Goal: Task Accomplishment & Management: Manage account settings

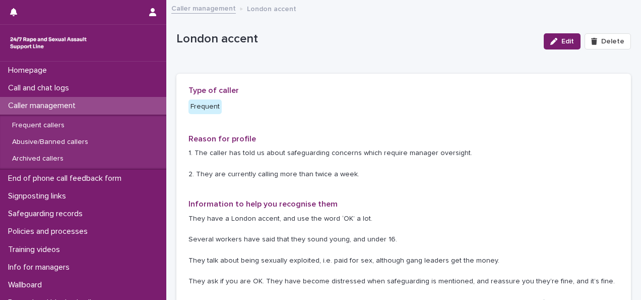
scroll to position [50, 0]
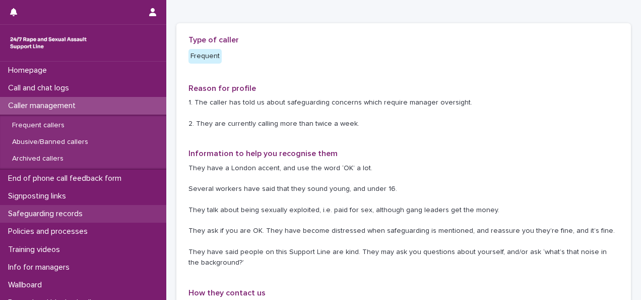
click at [60, 212] on p "Safeguarding records" at bounding box center [47, 214] width 87 height 10
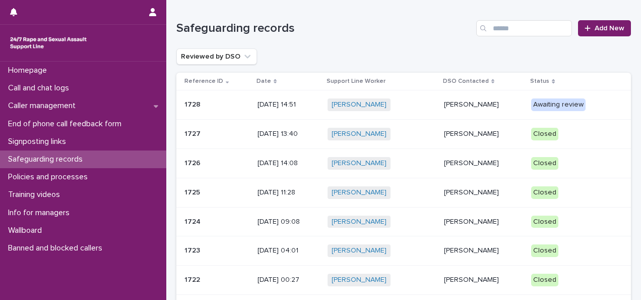
click at [269, 106] on p "[DATE] 14:51" at bounding box center [289, 104] width 62 height 9
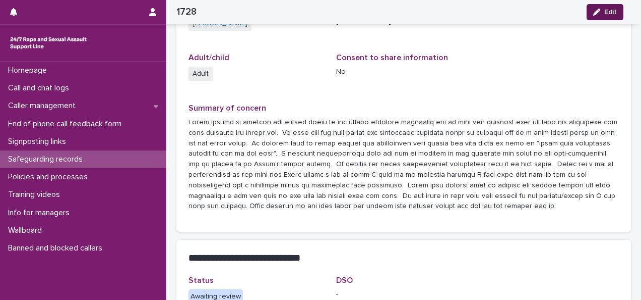
click at [610, 12] on span "Edit" at bounding box center [611, 12] width 13 height 7
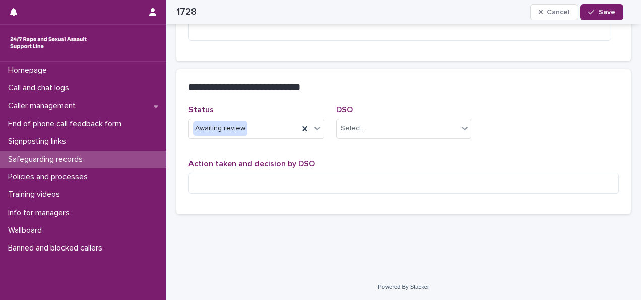
scroll to position [324, 0]
click at [246, 179] on textarea at bounding box center [404, 182] width 431 height 21
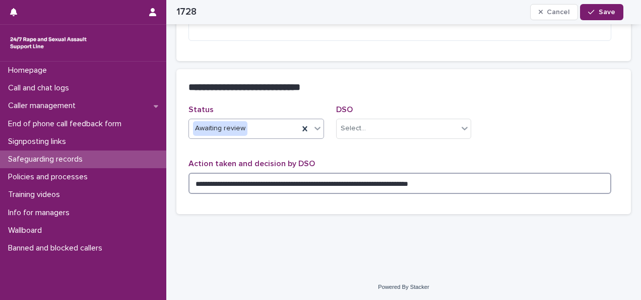
type textarea "**********"
click at [253, 136] on div "Awaiting review" at bounding box center [257, 128] width 136 height 20
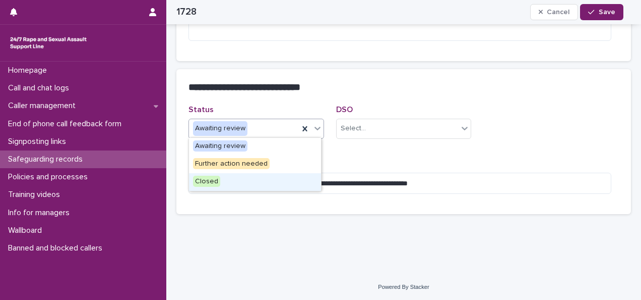
click at [207, 180] on span "Closed" at bounding box center [206, 180] width 27 height 11
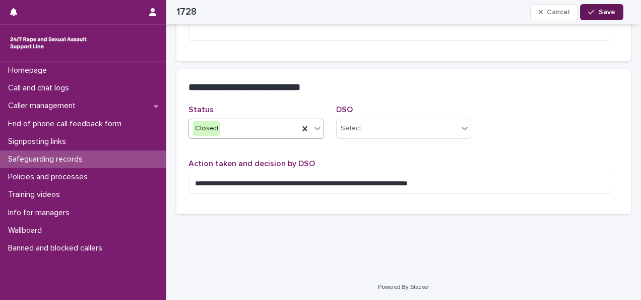
click at [602, 9] on span "Save" at bounding box center [607, 12] width 17 height 7
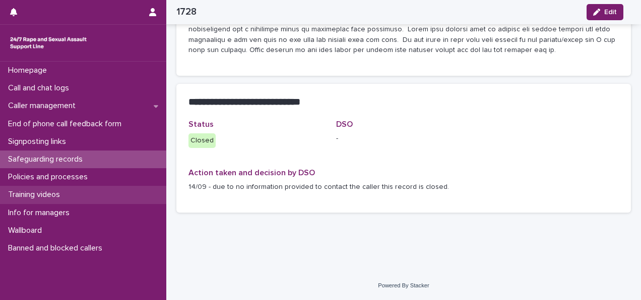
scroll to position [307, 0]
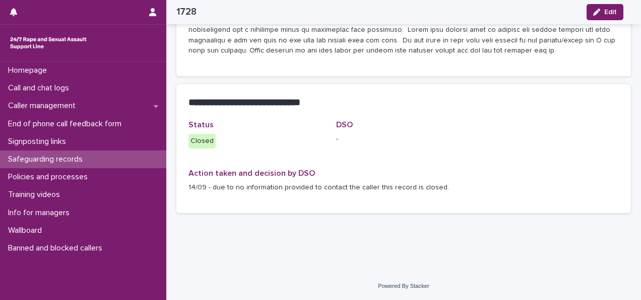
click at [58, 158] on p "Safeguarding records" at bounding box center [47, 159] width 87 height 10
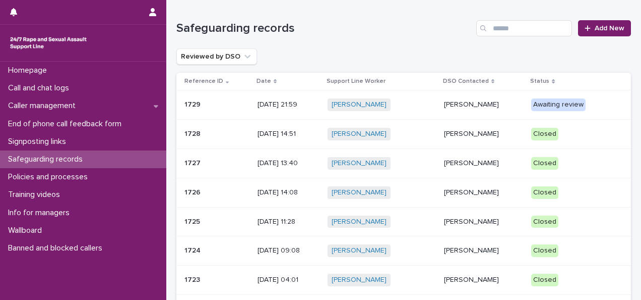
click at [556, 109] on div "Awaiting review" at bounding box center [558, 104] width 54 height 13
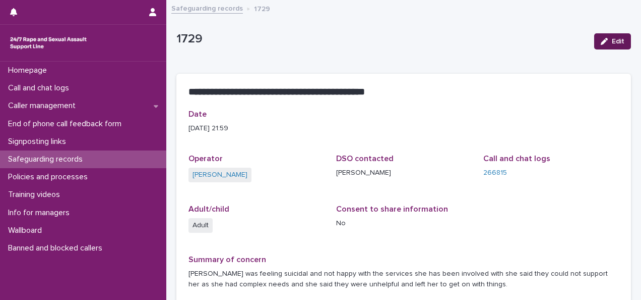
click at [612, 39] on span "Edit" at bounding box center [618, 41] width 13 height 7
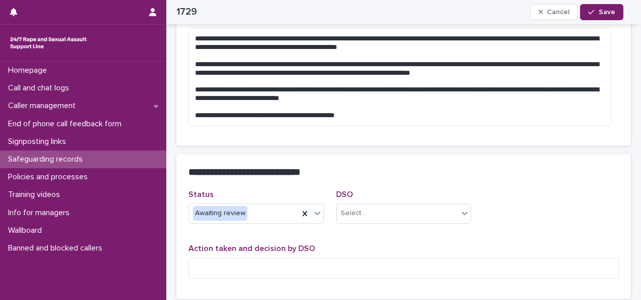
scroll to position [252, 0]
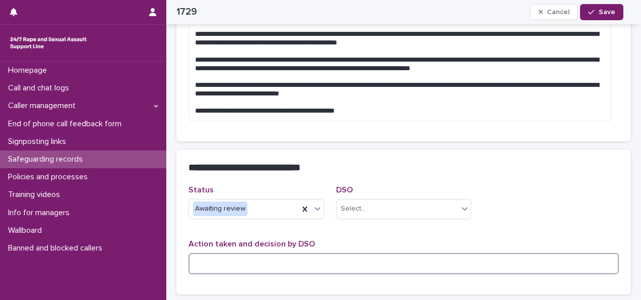
click at [235, 259] on textarea at bounding box center [404, 263] width 431 height 21
click at [258, 213] on div "Awaiting review" at bounding box center [244, 208] width 110 height 17
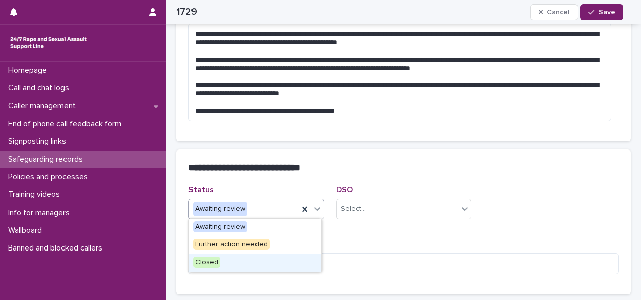
click at [209, 257] on span "Closed" at bounding box center [206, 261] width 27 height 11
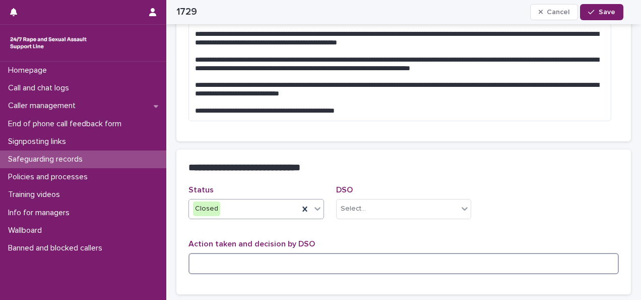
click at [219, 260] on textarea at bounding box center [404, 263] width 431 height 21
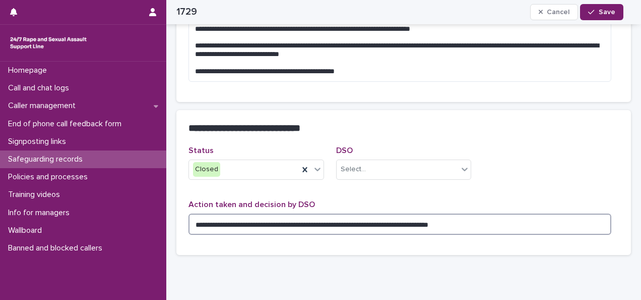
scroll to position [333, 0]
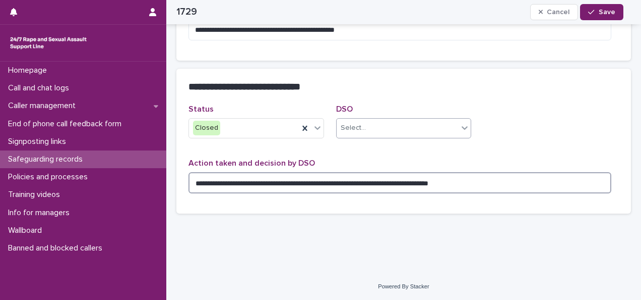
type textarea "**********"
click at [404, 128] on div "Select..." at bounding box center [398, 128] width 122 height 17
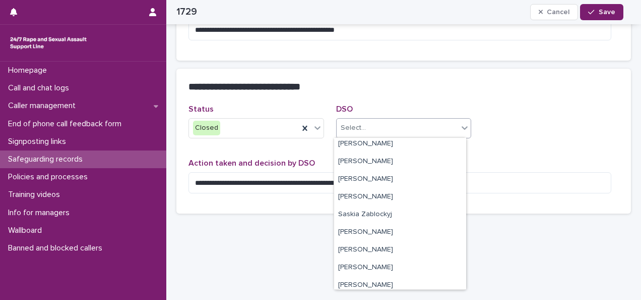
scroll to position [308, 0]
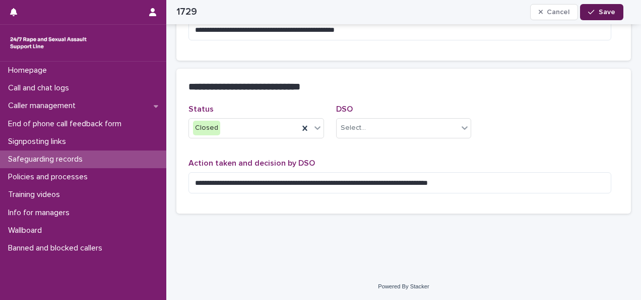
click at [597, 9] on div "button" at bounding box center [593, 12] width 10 height 7
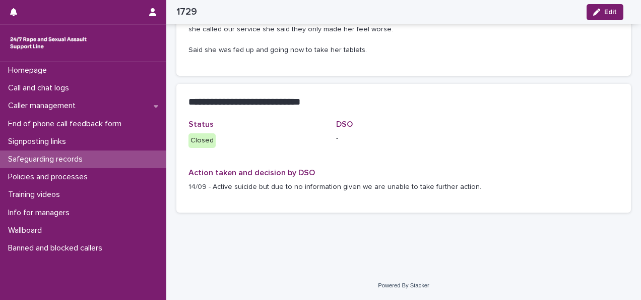
scroll to position [317, 0]
click at [613, 14] on span "Edit" at bounding box center [611, 12] width 13 height 7
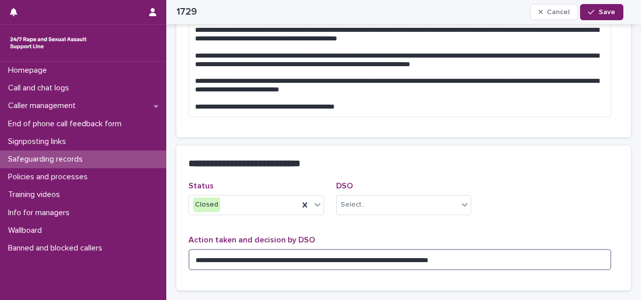
click at [212, 259] on textarea "**********" at bounding box center [400, 259] width 423 height 21
type textarea "**********"
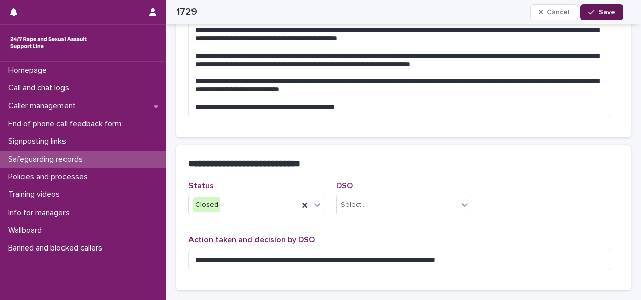
click at [605, 15] on span "Save" at bounding box center [607, 12] width 17 height 7
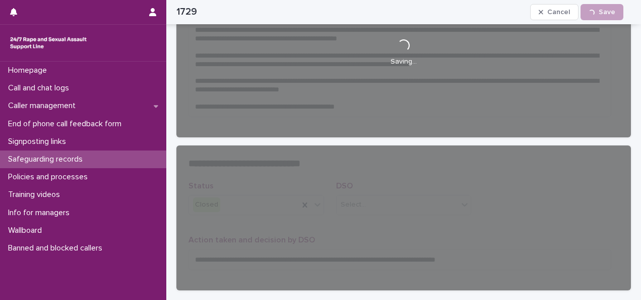
scroll to position [249, 0]
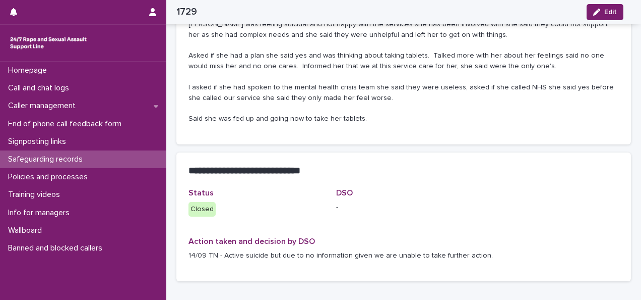
click at [65, 163] on p "Safeguarding records" at bounding box center [47, 159] width 87 height 10
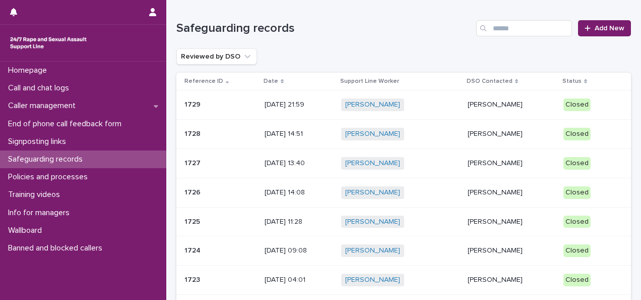
click at [483, 130] on p "[PERSON_NAME]" at bounding box center [511, 134] width 87 height 9
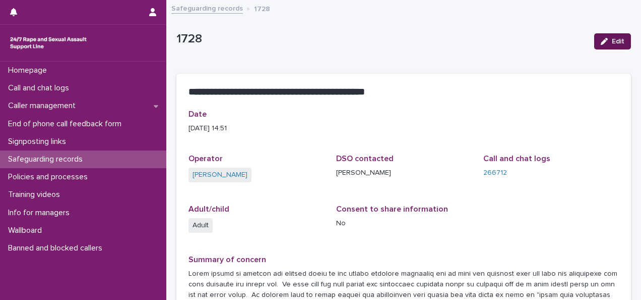
click at [605, 45] on button "Edit" at bounding box center [613, 41] width 37 height 16
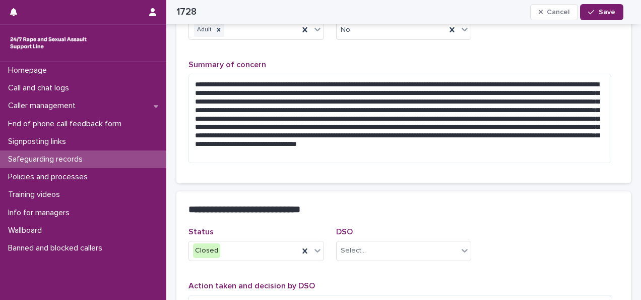
scroll to position [303, 0]
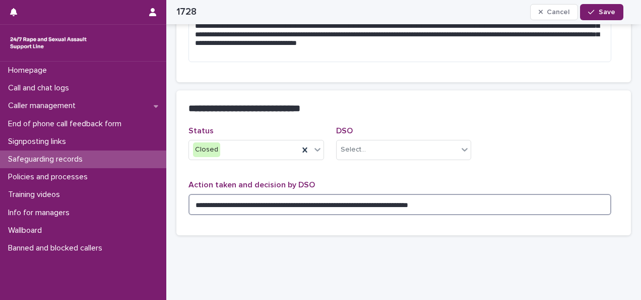
click at [211, 203] on textarea "**********" at bounding box center [400, 204] width 423 height 21
type textarea "**********"
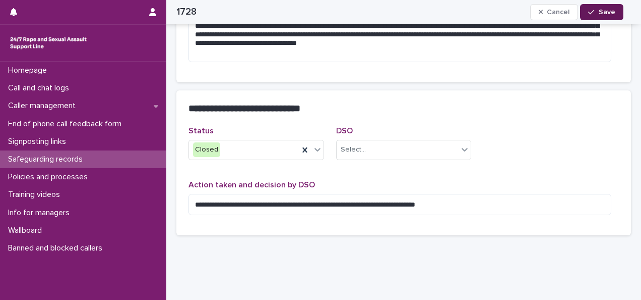
click at [608, 9] on span "Save" at bounding box center [607, 12] width 17 height 7
